Goal: Transaction & Acquisition: Purchase product/service

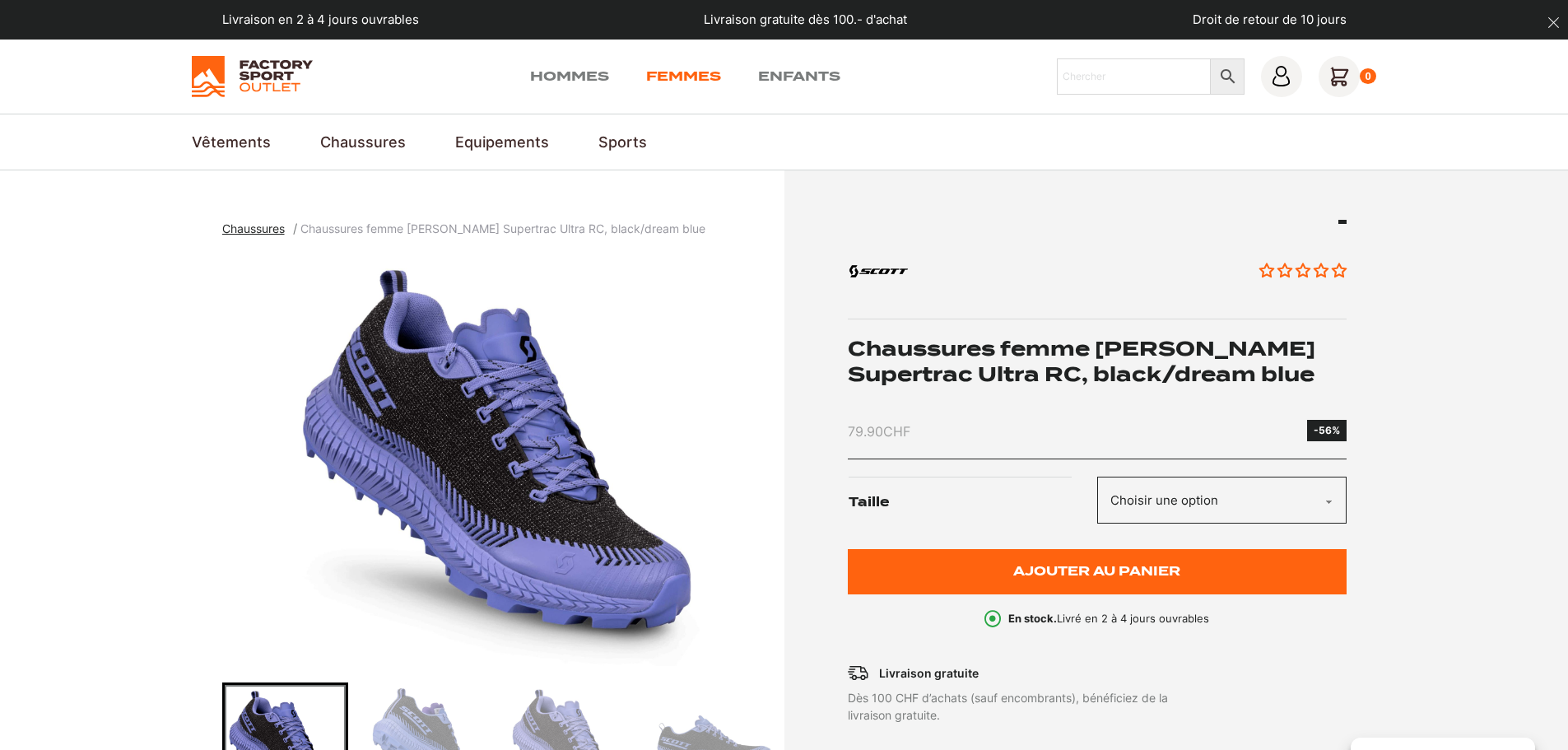
click at [676, 76] on link "Femmes" at bounding box center [683, 76] width 75 height 19
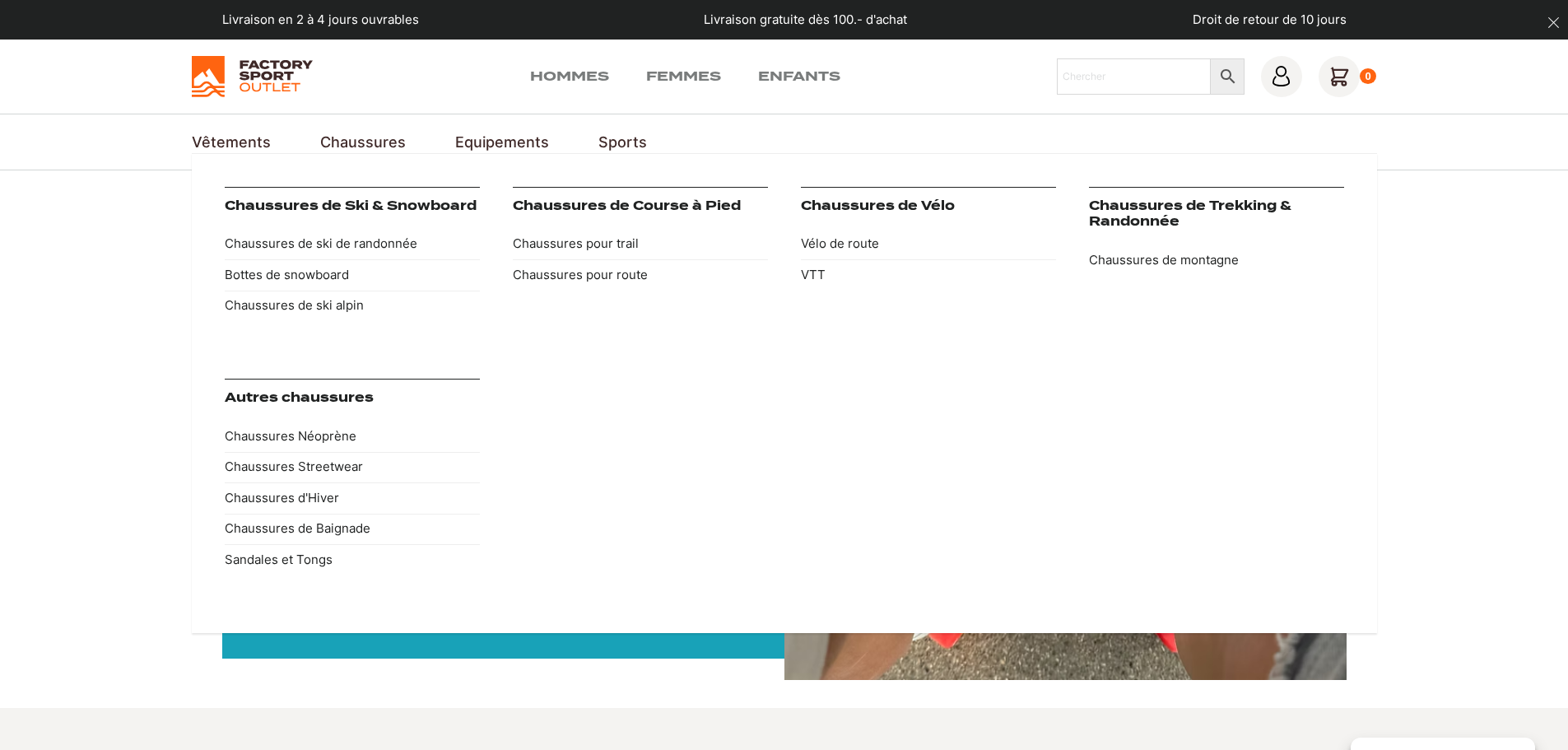
click at [359, 139] on link "Chaussures" at bounding box center [362, 141] width 86 height 22
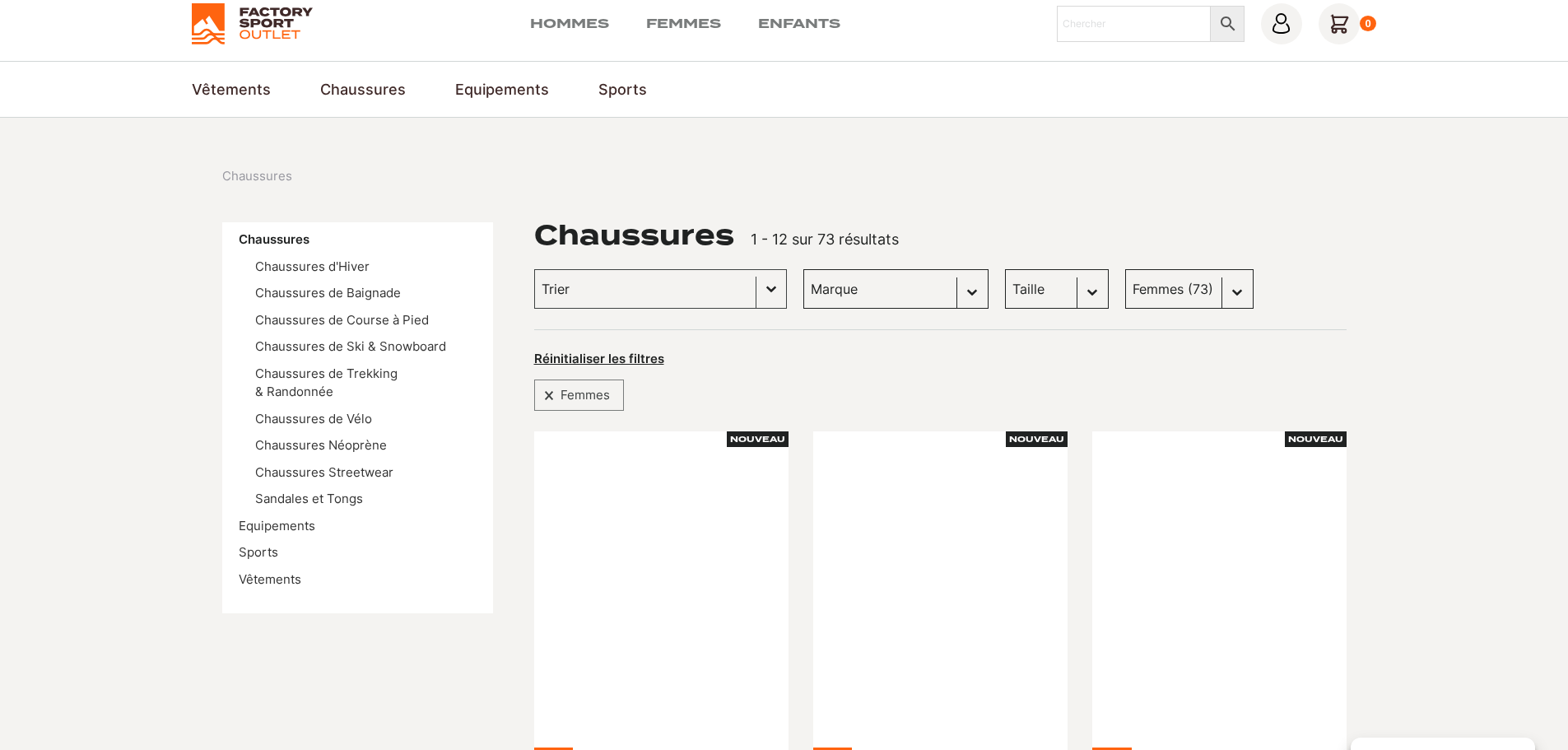
scroll to position [82, 0]
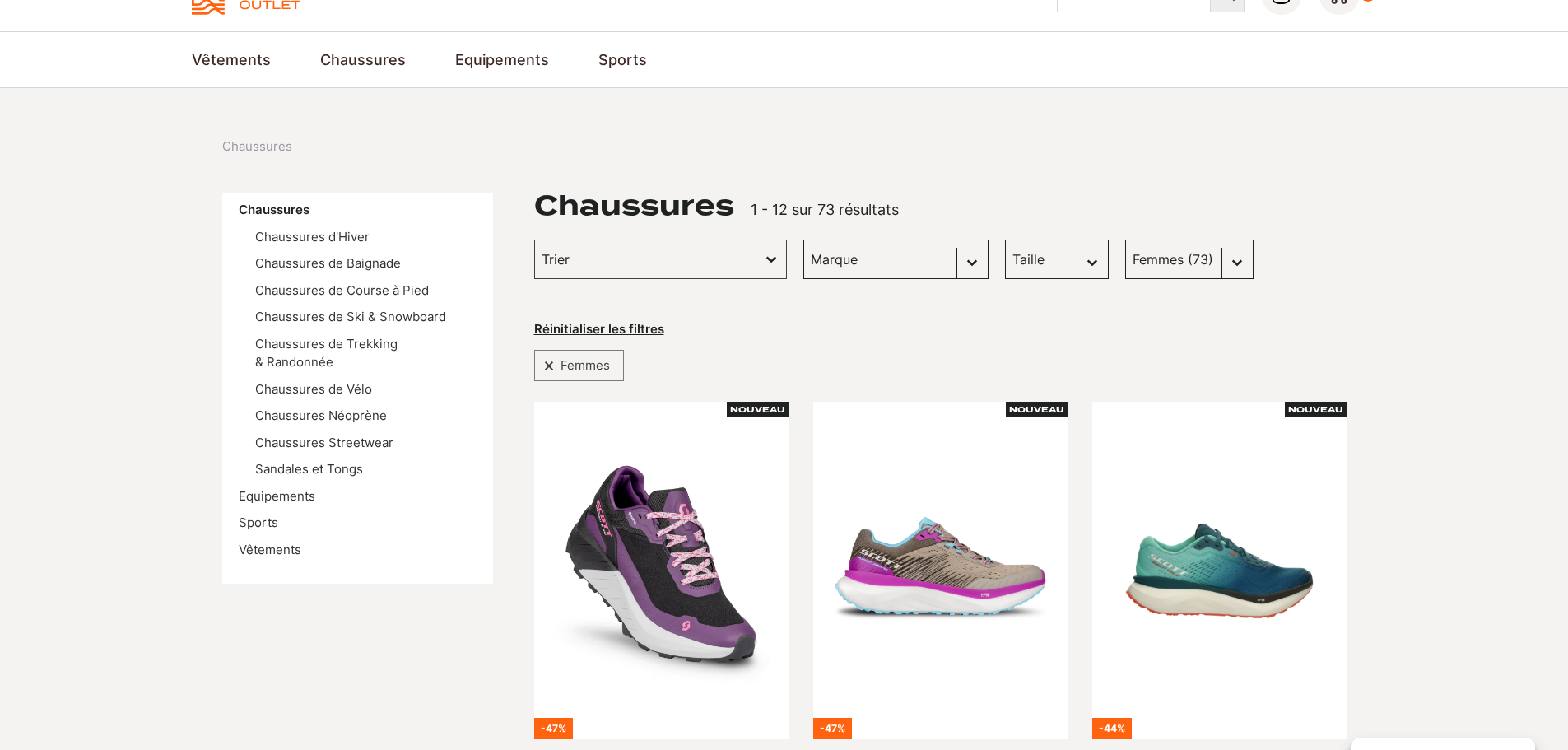
click at [949, 263] on select "Marque Scott (20) Dolomite (9) Kayland (16) Vans (13) DakarShoes (0) Globe Skat…" at bounding box center [896, 259] width 186 height 40
select select "scott"
click at [803, 239] on select "Marque Scott (20) Dolomite (9) Kayland (16) Vans (13) DakarShoes (0) Globe Skat…" at bounding box center [896, 259] width 186 height 40
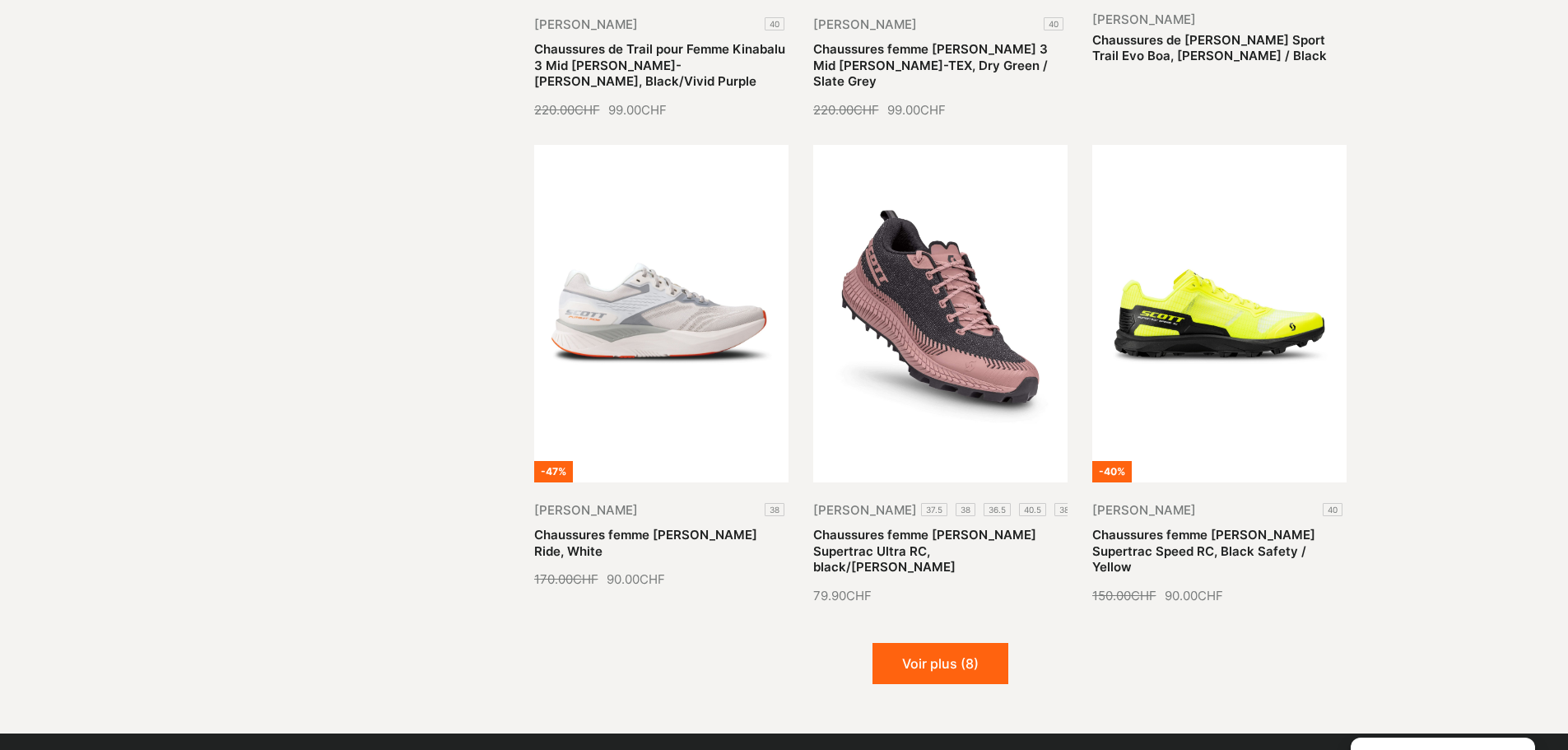
scroll to position [1811, 0]
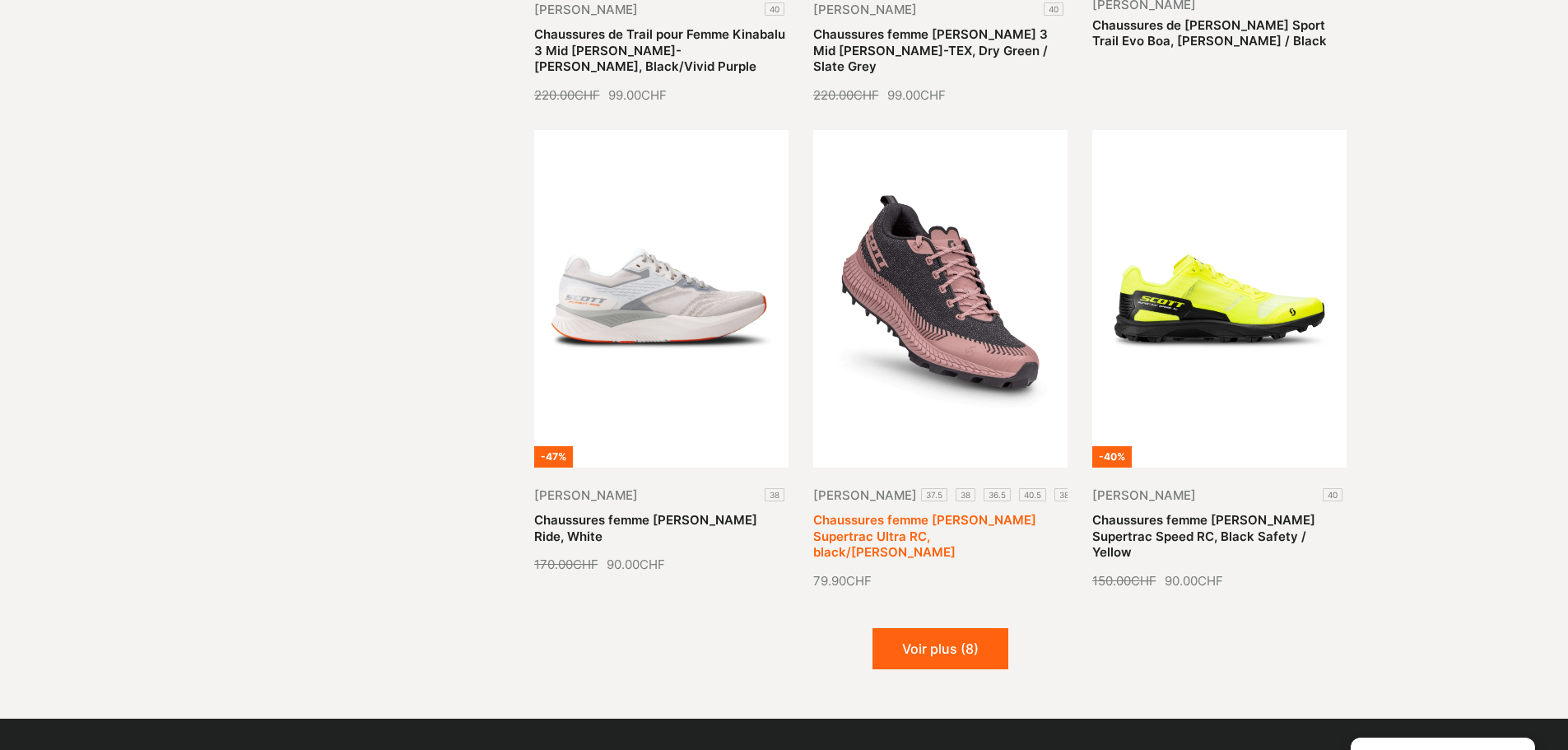
click at [951, 512] on link "Chaussures femme SCOTT Supertrac Ultra RC, black/crystal pink" at bounding box center [925, 536] width 223 height 48
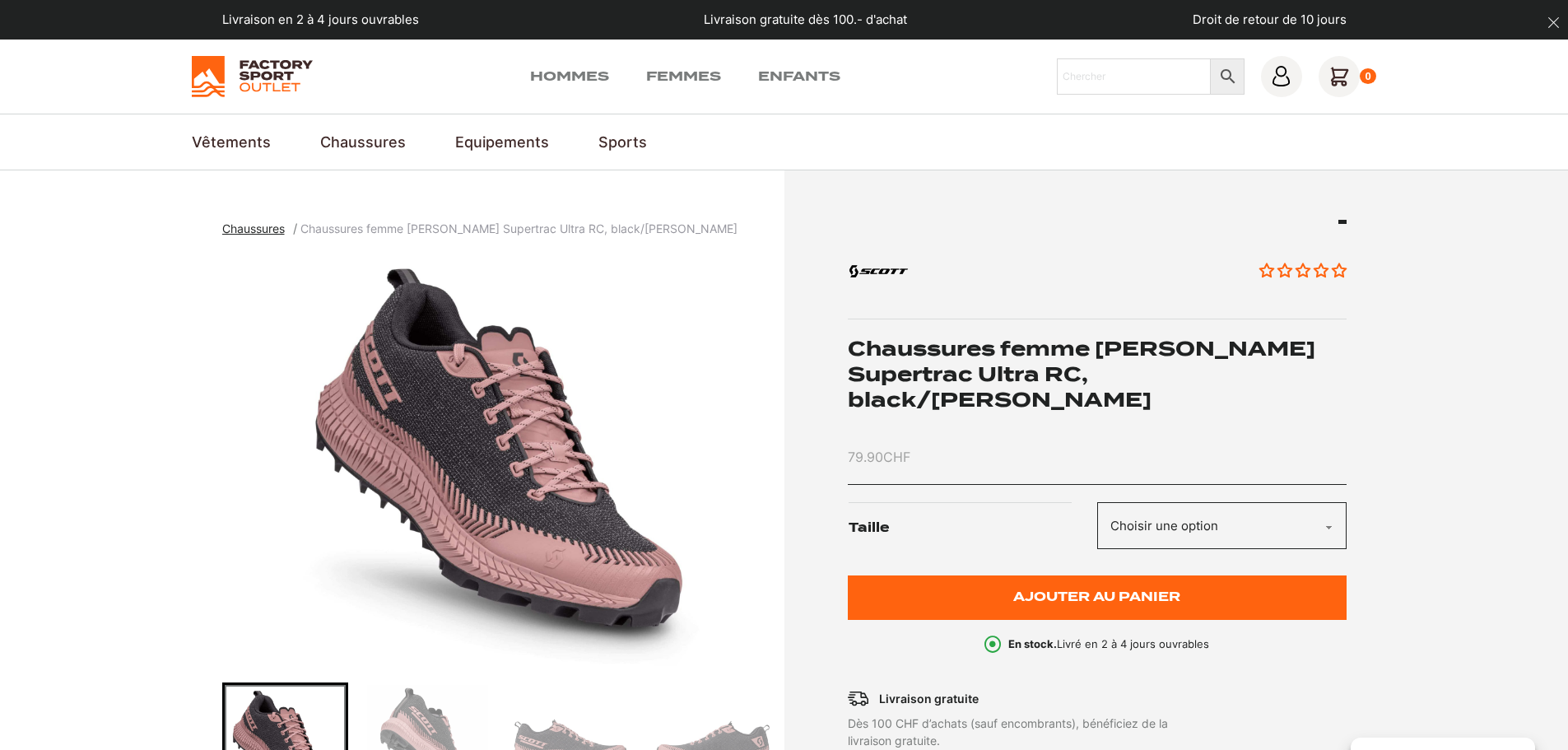
click at [1324, 502] on select "Choisir une option 37.5 38 36.5 40.5 38.5" at bounding box center [1222, 525] width 249 height 47
